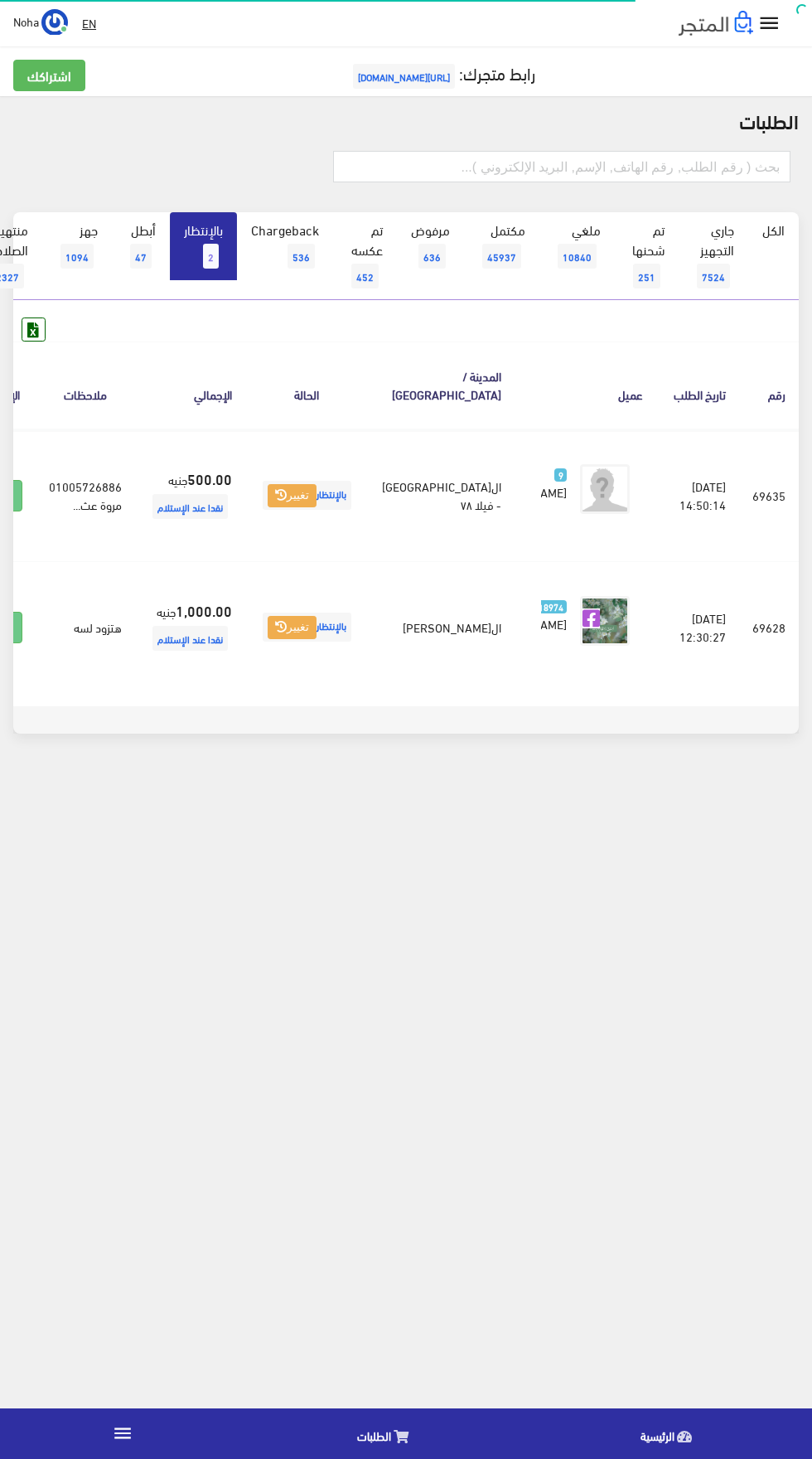
scroll to position [0, -43]
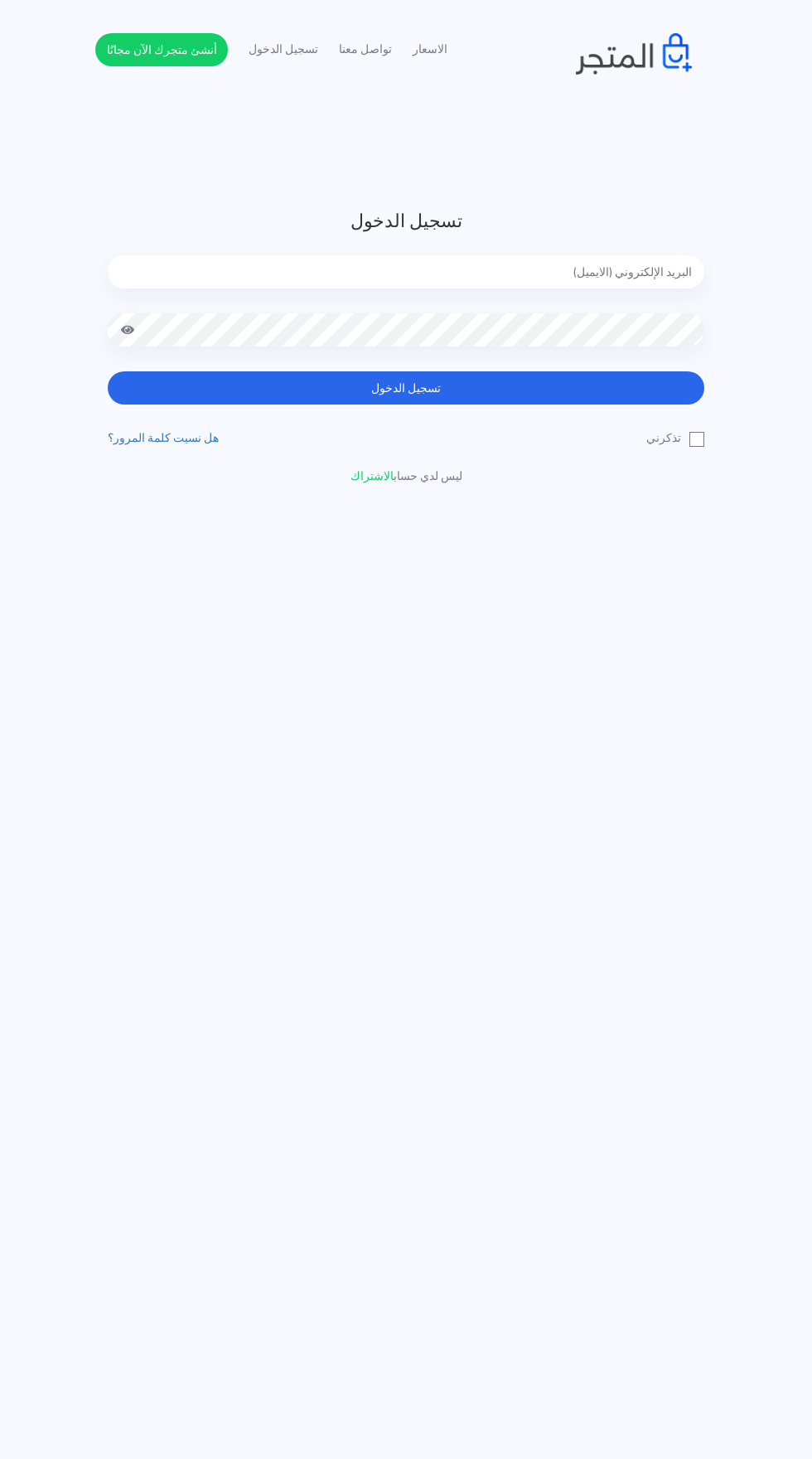
type input "noha_mae86@yahoo.com"
click at [107, 371] on button "تسجيل الدخول" at bounding box center [406, 387] width 597 height 33
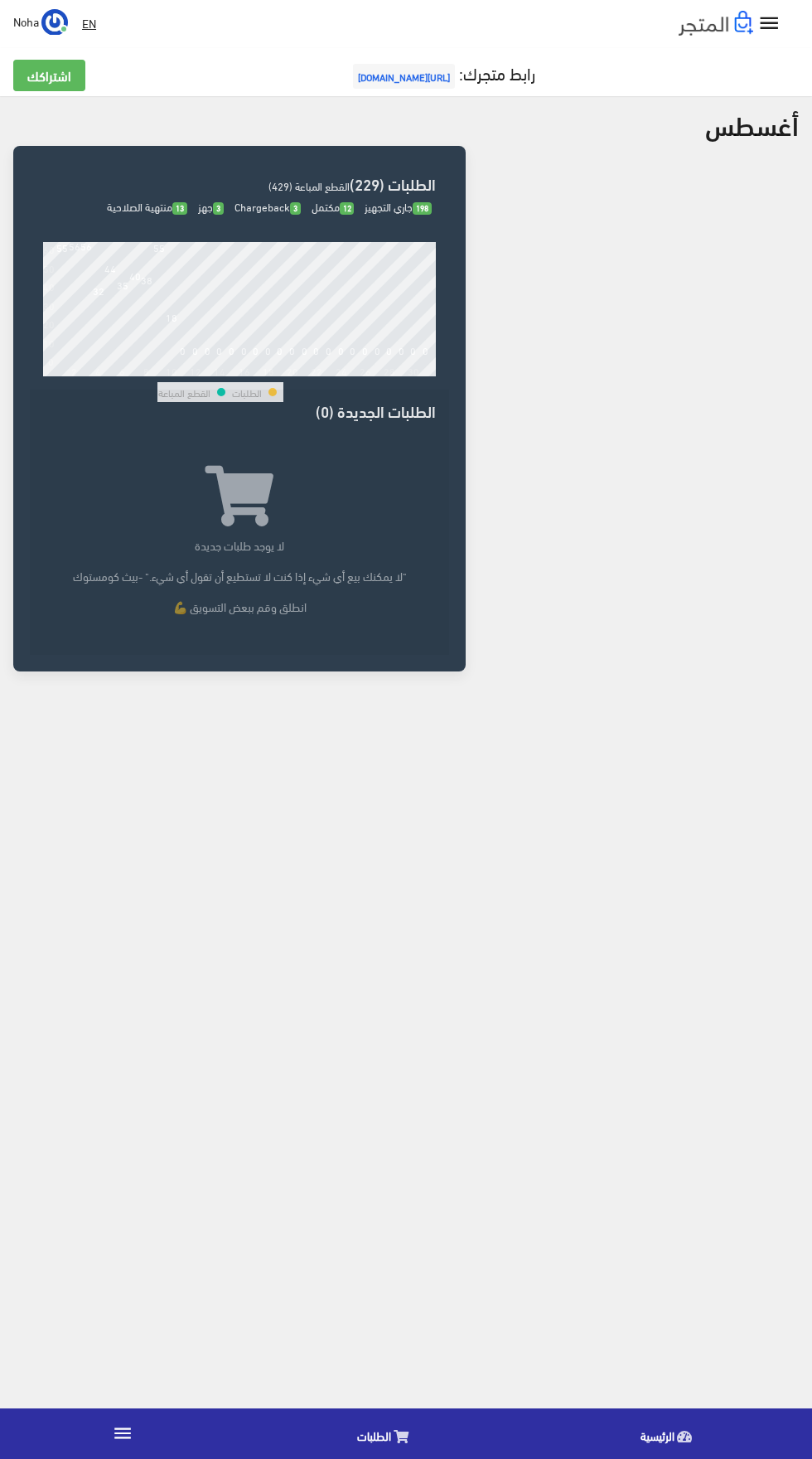
click at [114, 1426] on icon "" at bounding box center [123, 1433] width 22 height 22
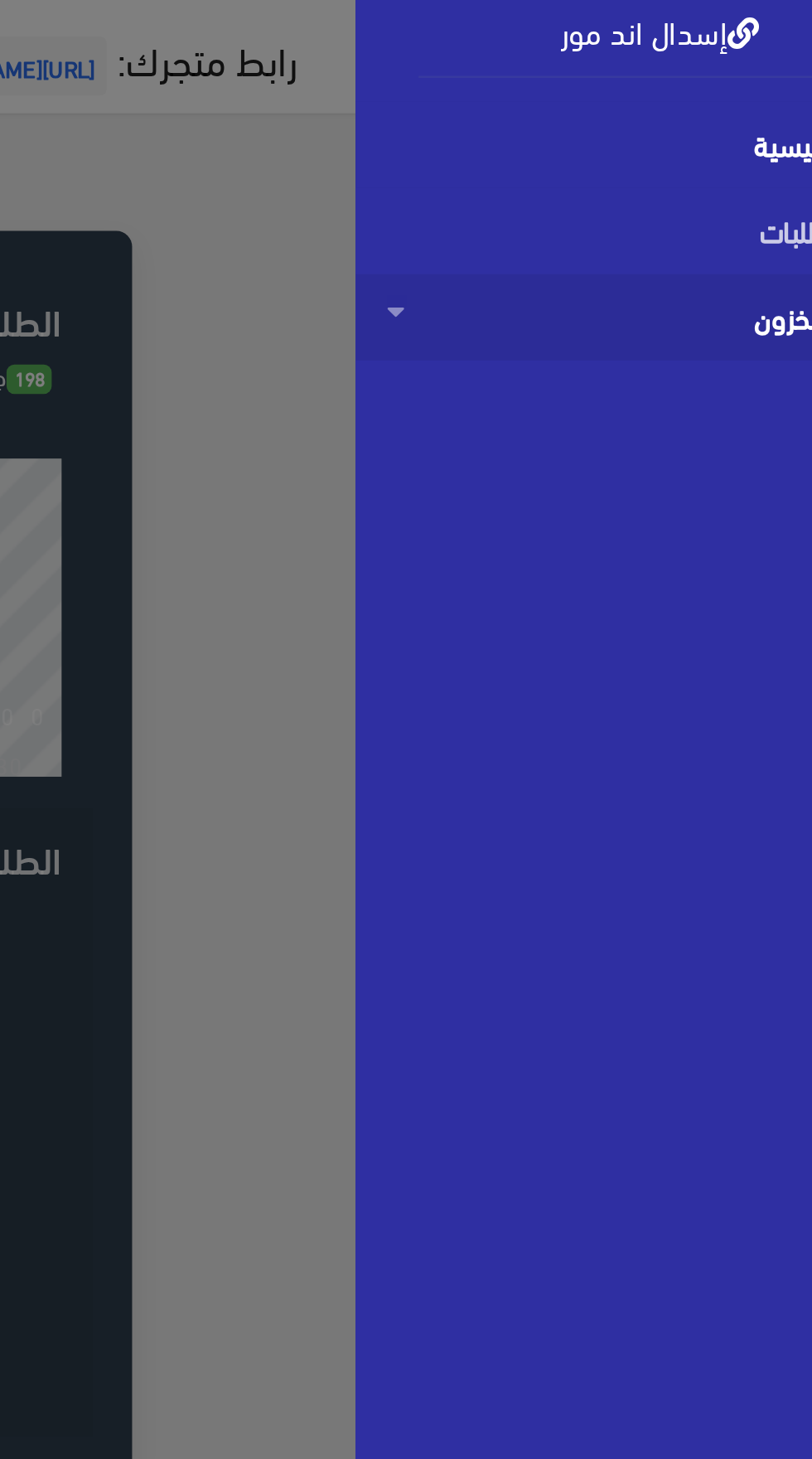
click at [651, 186] on span "المخزون" at bounding box center [686, 181] width 225 height 36
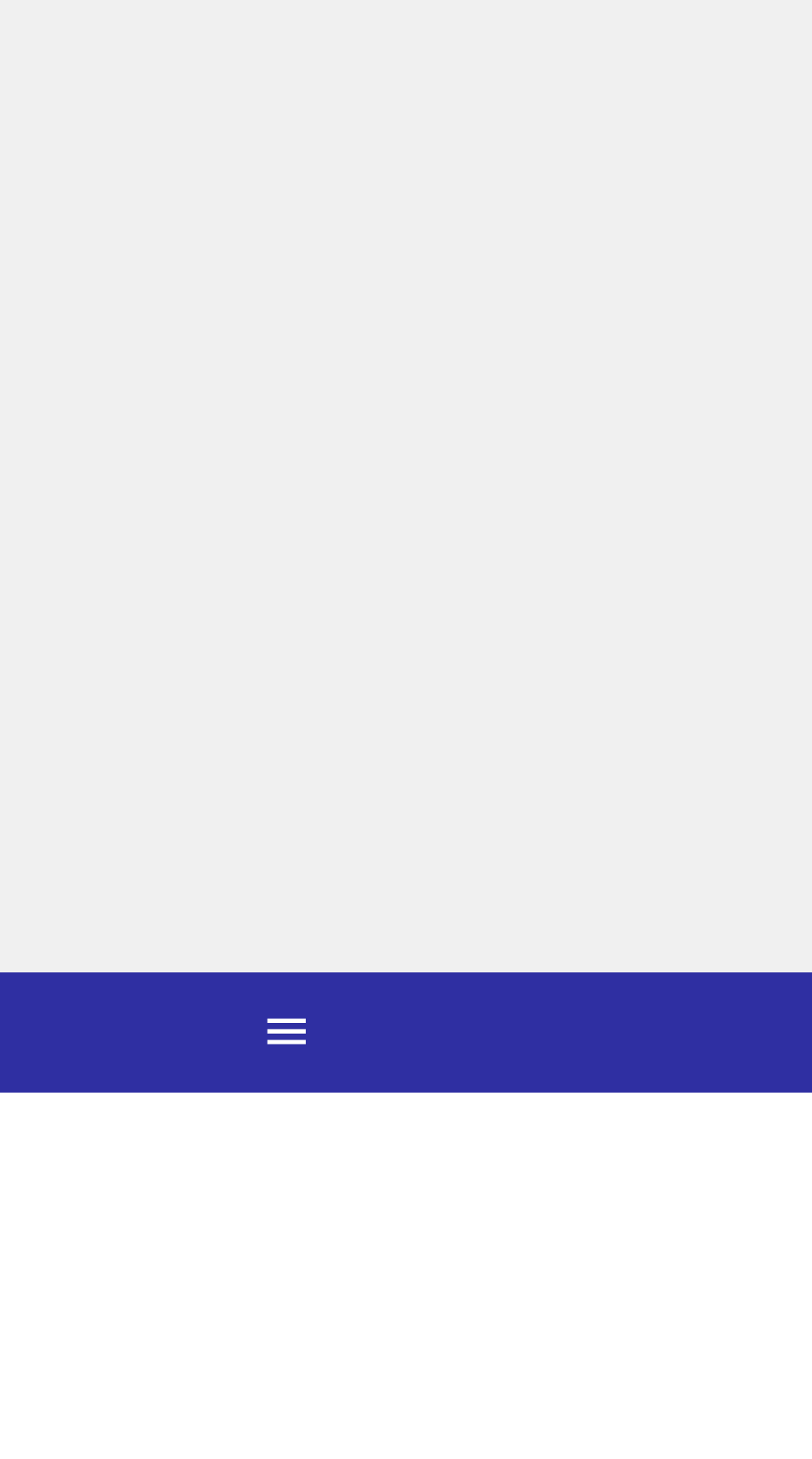
click at [109, 1457] on link "" at bounding box center [123, 1434] width 245 height 46
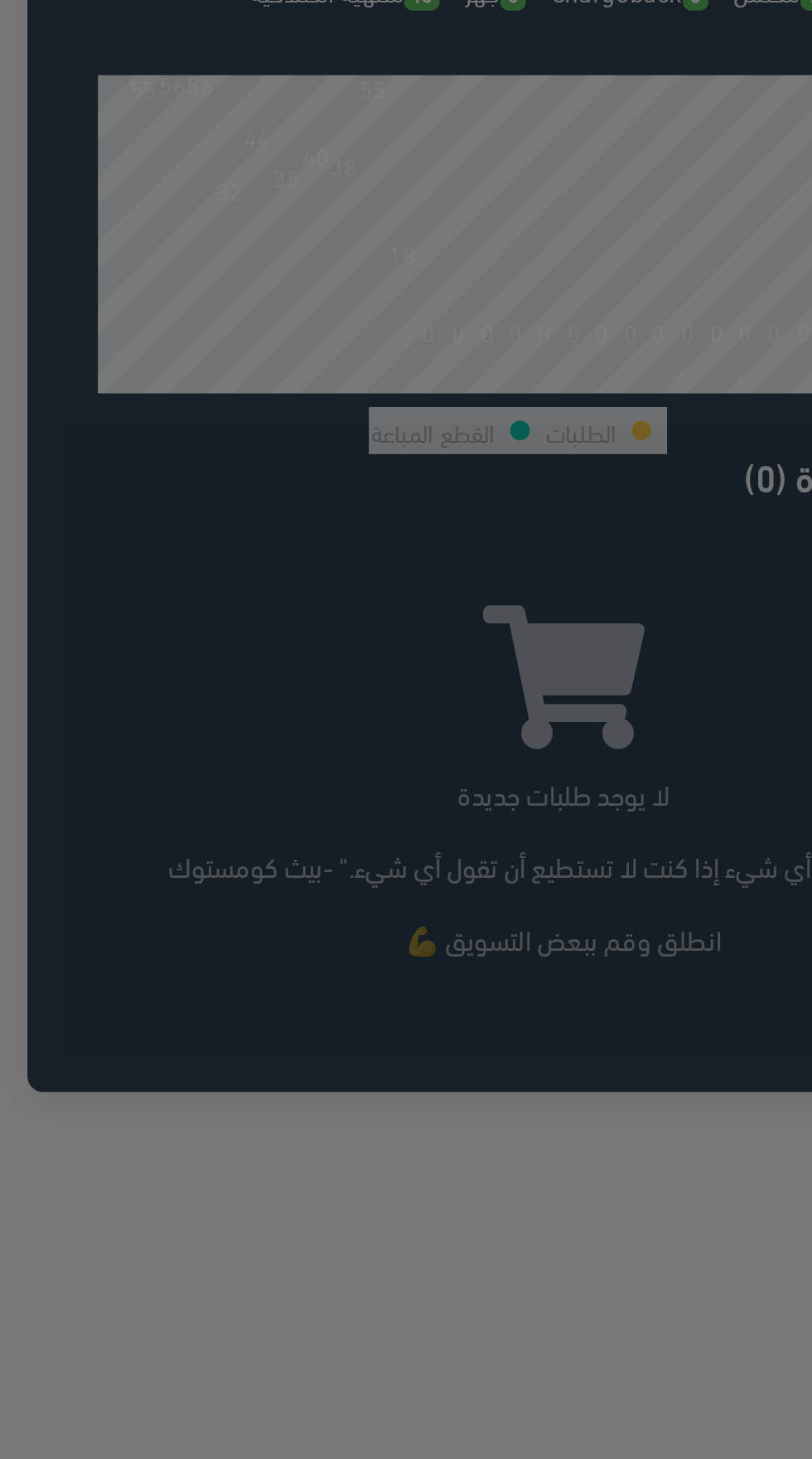
scroll to position [30, 0]
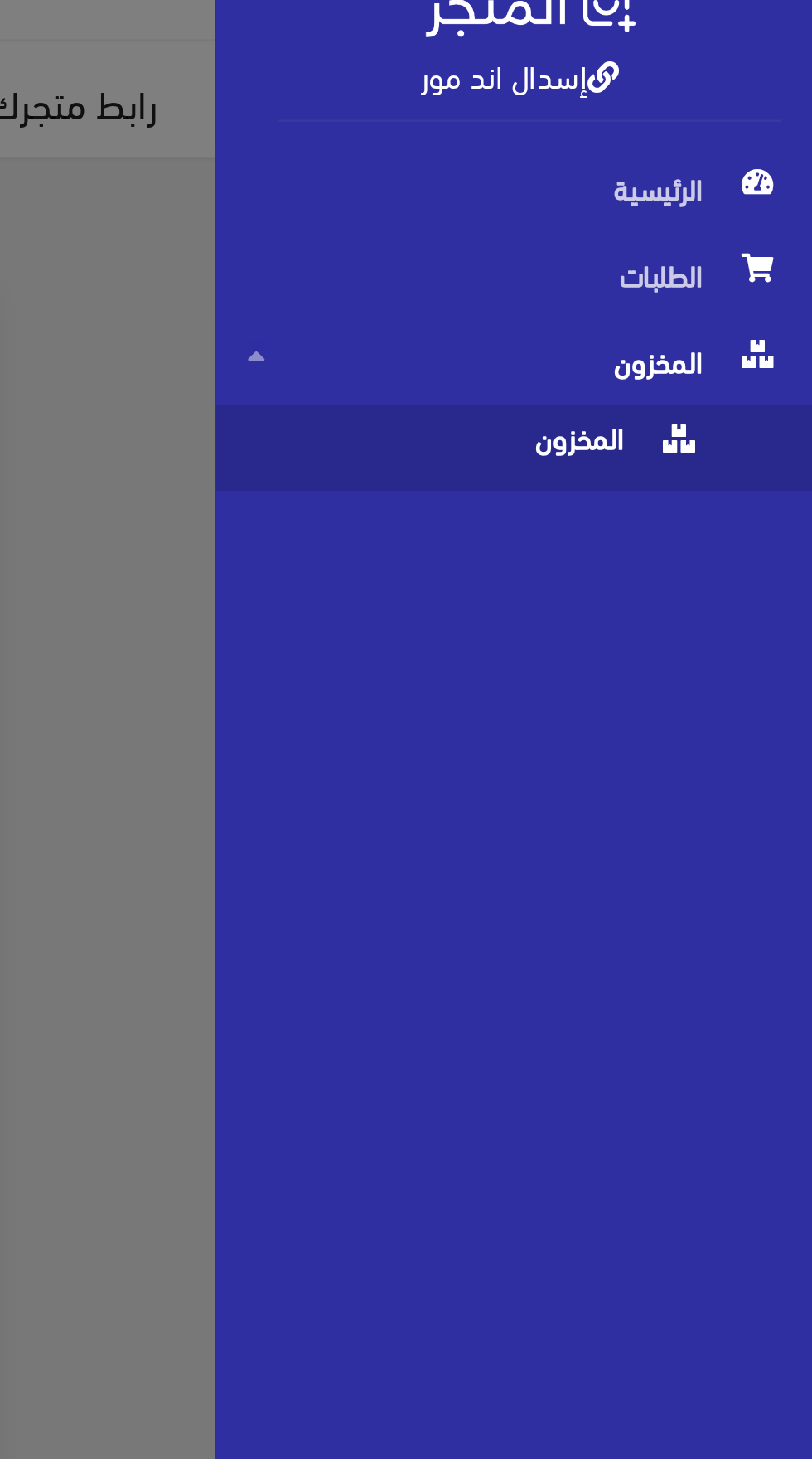
click at [652, 221] on span "المخزون" at bounding box center [669, 218] width 192 height 36
